Goal: Communication & Community: Answer question/provide support

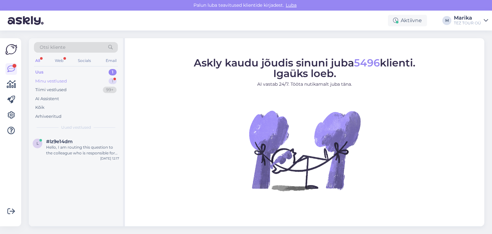
click at [54, 80] on div "Minu vestlused" at bounding box center [51, 81] width 32 height 6
click at [94, 149] on div "Reisihind on juba muutunud kui proovisin uut broneeringut vormistada, võimaluse…" at bounding box center [82, 150] width 73 height 12
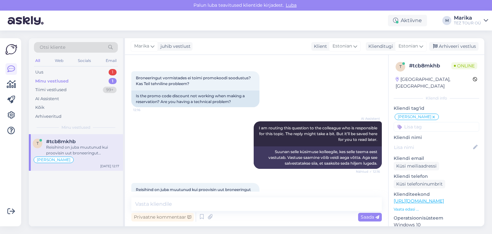
scroll to position [119, 0]
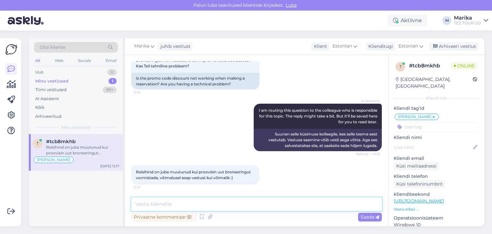
click at [179, 202] on textarea at bounding box center [256, 203] width 251 height 13
type textarea "Tere! Promokood ei tööta hetkel."
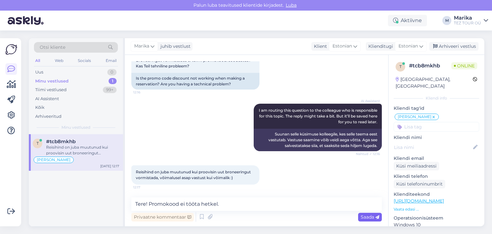
click at [363, 216] on span "Saada" at bounding box center [370, 217] width 19 height 6
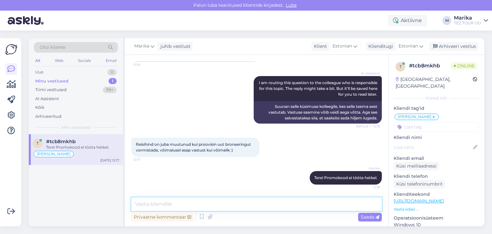
click at [331, 207] on textarea at bounding box center [256, 203] width 251 height 13
type textarea "Probleem on edastatud meie tehnilisele toele."
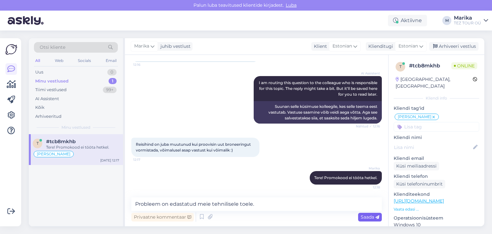
click at [369, 216] on span "Saada" at bounding box center [370, 217] width 19 height 6
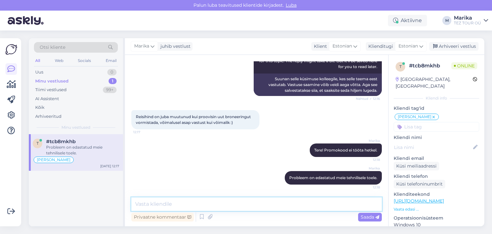
click at [326, 201] on textarea at bounding box center [256, 203] width 251 height 13
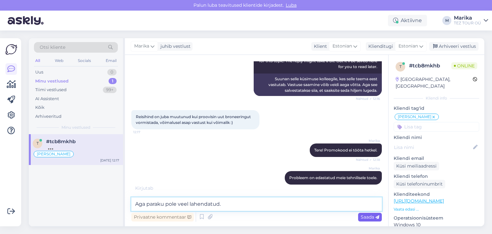
type textarea "Aga paraku pole veel lahendatud."
click at [367, 217] on span "Saada" at bounding box center [370, 217] width 19 height 6
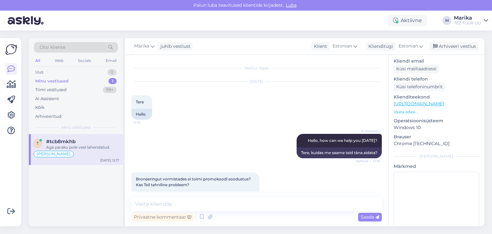
scroll to position [103, 0]
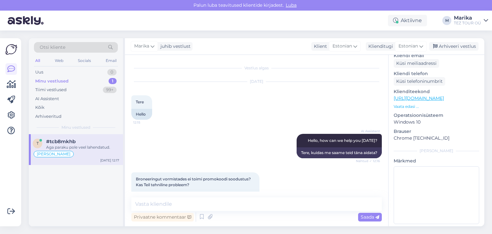
click at [410, 103] on p "Vaata edasi ..." at bounding box center [437, 106] width 86 height 6
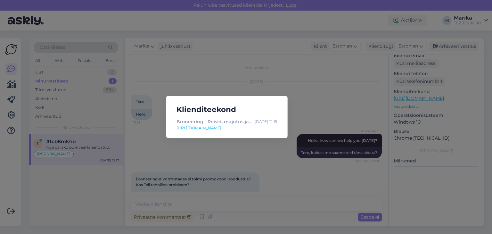
click at [268, 126] on link "[URL][DOMAIN_NAME]" at bounding box center [227, 128] width 101 height 6
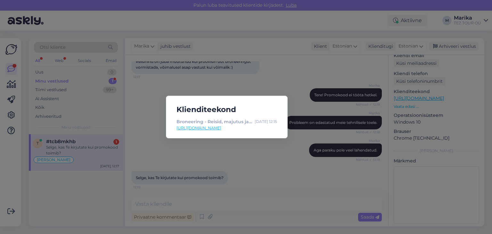
click at [265, 164] on div "Klienditeekond Broneering - Reisid, majutus ja lennupiletid reisikorraldajalt T…" at bounding box center [246, 117] width 492 height 234
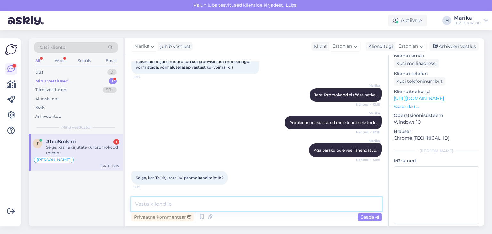
click at [227, 205] on textarea at bounding box center [256, 203] width 251 height 13
type textarea "Ikka võime kirjutada."
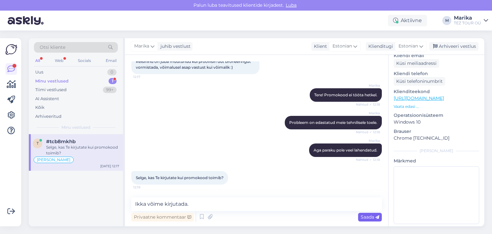
click at [367, 214] on span "Saada" at bounding box center [370, 217] width 19 height 6
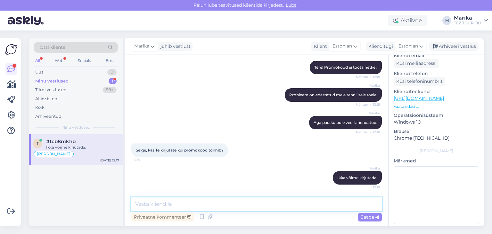
click at [351, 205] on textarea at bounding box center [256, 203] width 251 height 13
type textarea "Selleks palun edastage oma e-mail."
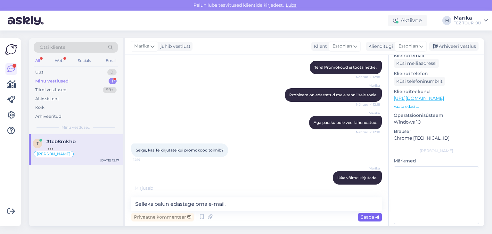
click at [366, 217] on span "Saada" at bounding box center [370, 217] width 19 height 6
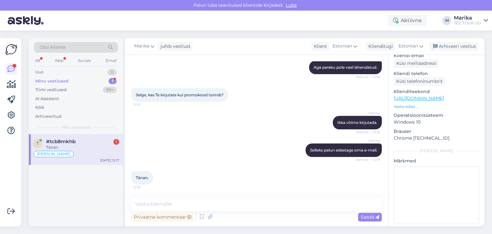
scroll to position [339, 0]
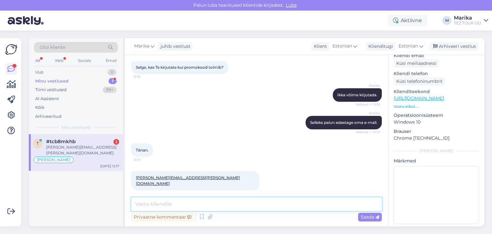
click at [186, 200] on textarea at bounding box center [256, 203] width 251 height 13
type textarea "Teie pöördumine on juba edastatud haldurile."
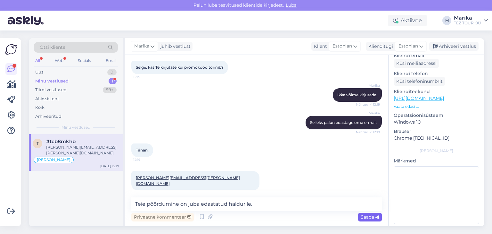
click at [369, 217] on span "Saada" at bounding box center [370, 217] width 19 height 6
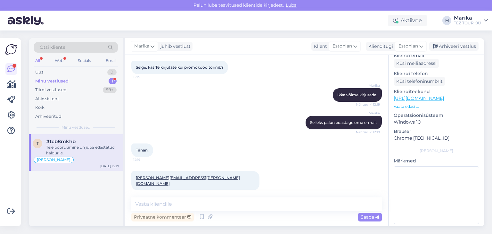
scroll to position [367, 0]
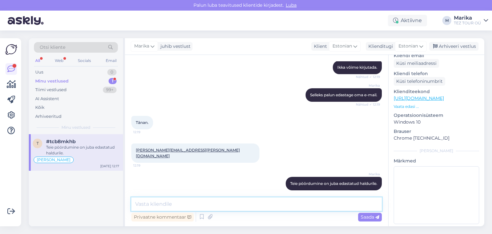
click at [235, 204] on textarea at bounding box center [256, 203] width 251 height 13
type textarea "K"
type textarea "Võtame ühendust, aga see võib aega [PERSON_NAME]."
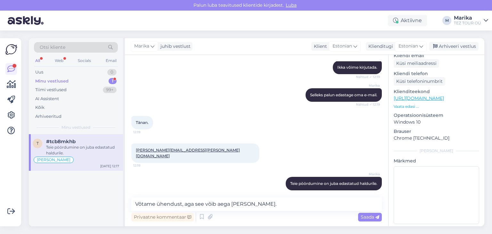
click at [360, 215] on div "Saada" at bounding box center [370, 216] width 24 height 9
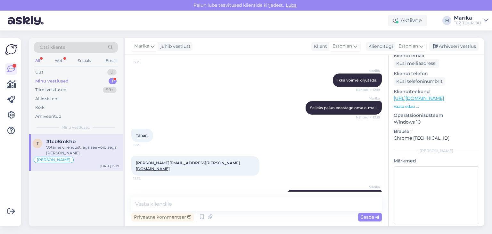
scroll to position [394, 0]
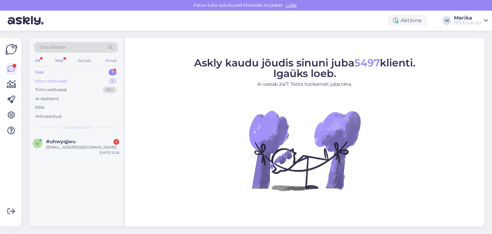
click at [71, 79] on div "Minu vestlused 1" at bounding box center [76, 81] width 84 height 9
drag, startPoint x: 83, startPoint y: 150, endPoint x: 86, endPoint y: 147, distance: 4.3
click at [83, 150] on div "Võtame ühendust, aga see võib aega [PERSON_NAME]." at bounding box center [82, 150] width 73 height 12
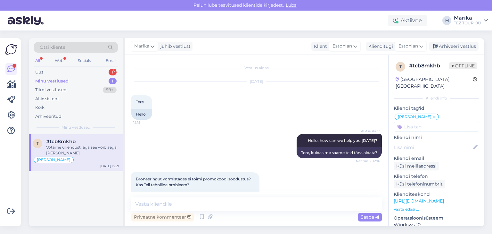
scroll to position [394, 0]
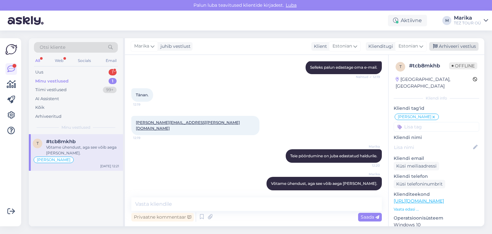
click at [459, 46] on div "Arhiveeri vestlus" at bounding box center [453, 46] width 49 height 9
